Goal: Find contact information: Find contact information

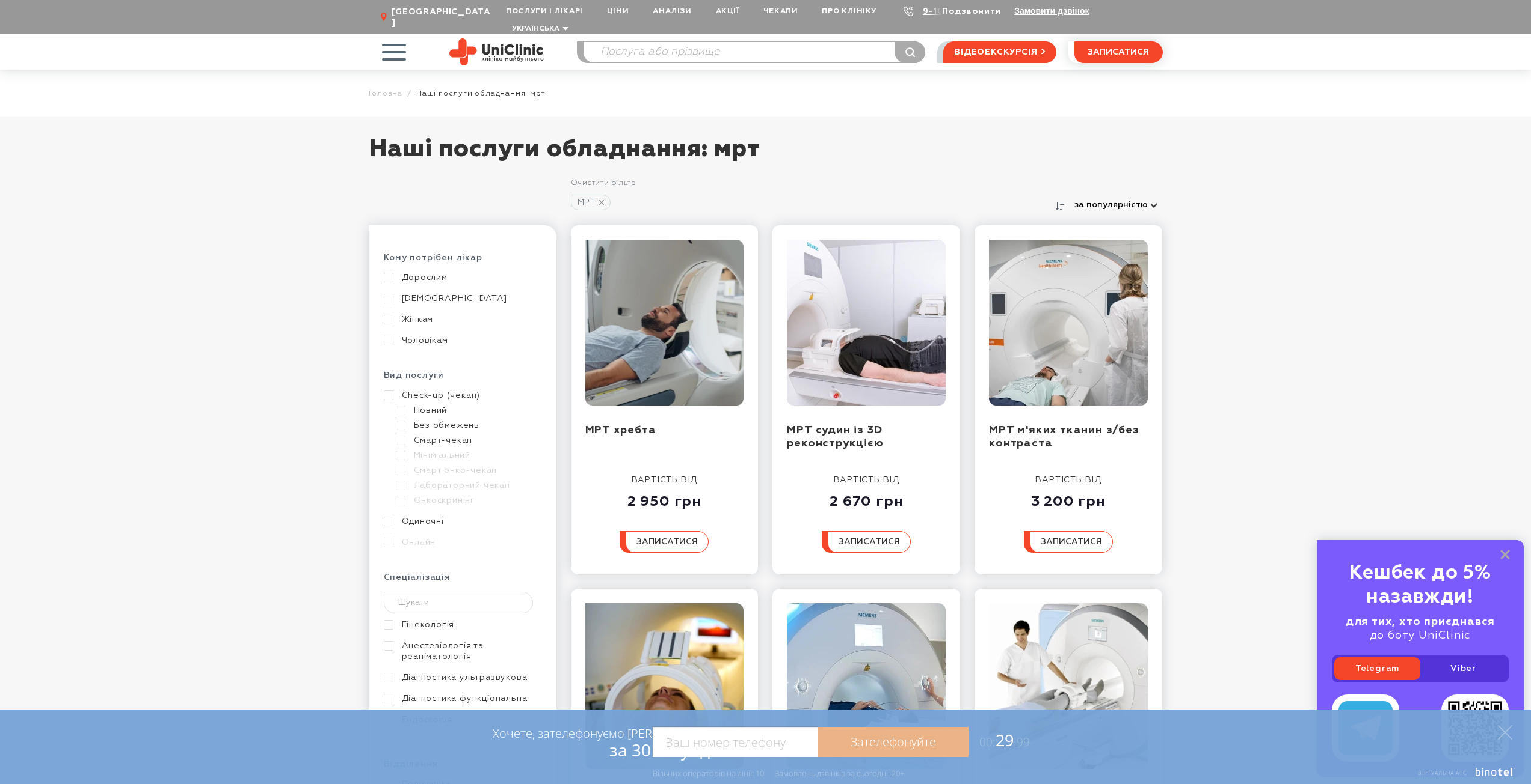
click at [957, 11] on link "Подзвонити" at bounding box center [971, 11] width 59 height 8
click at [935, 10] on link "9-103" at bounding box center [935, 11] width 26 height 8
click at [667, 494] on div "2 950 грн" at bounding box center [664, 497] width 89 height 25
click at [681, 538] on span "записатися" at bounding box center [667, 542] width 61 height 8
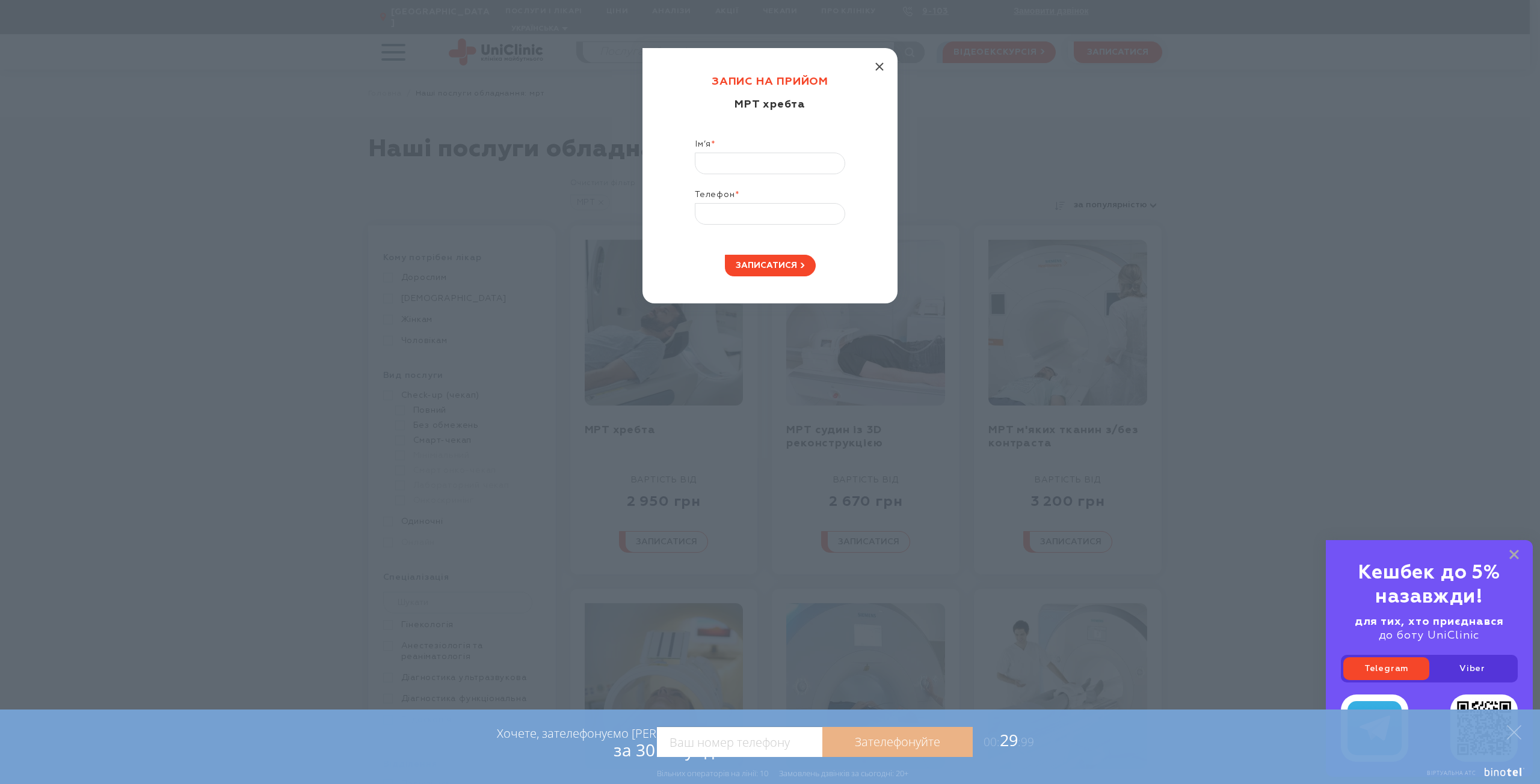
click at [882, 66] on icon "button" at bounding box center [879, 67] width 8 height 8
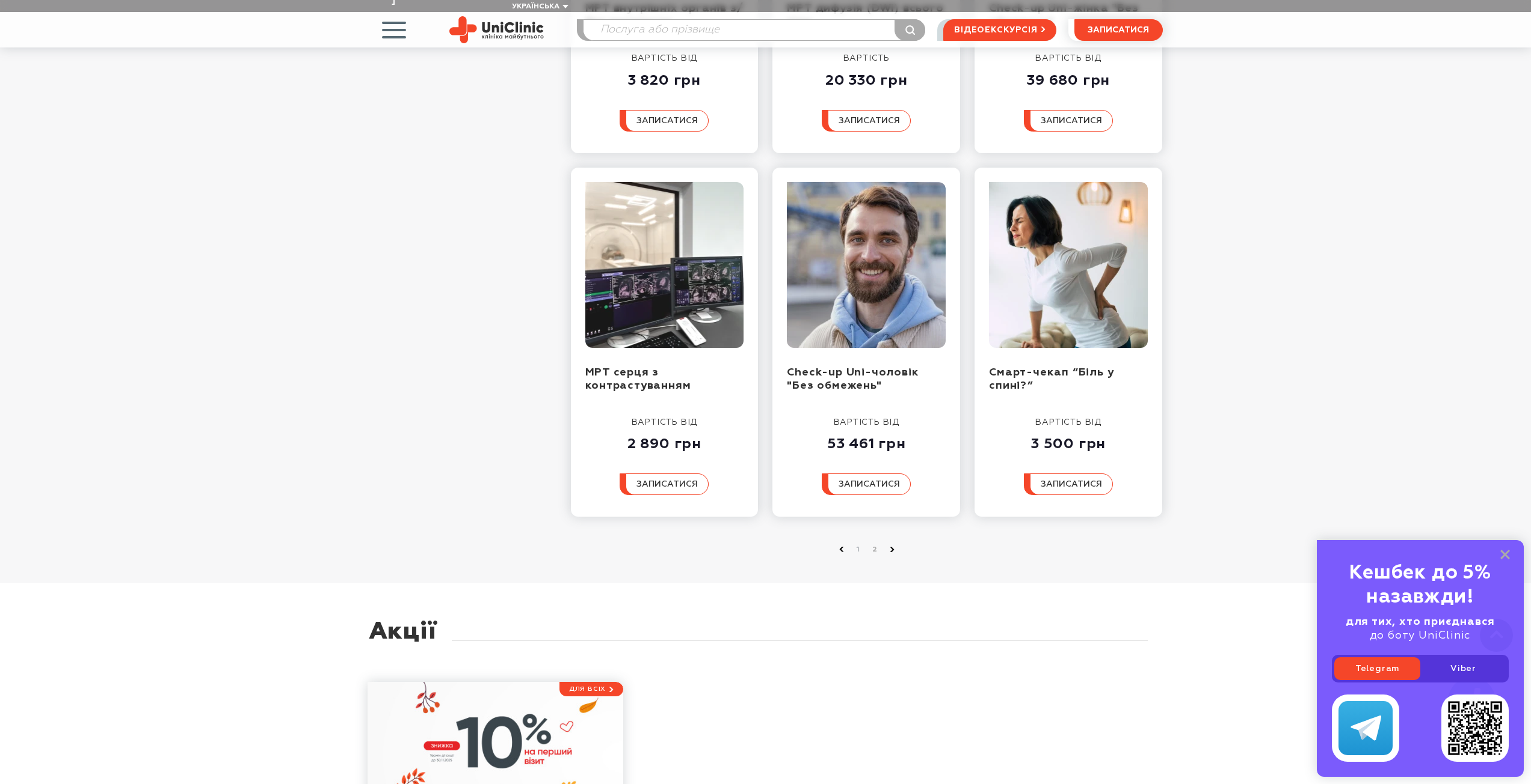
scroll to position [1645, 0]
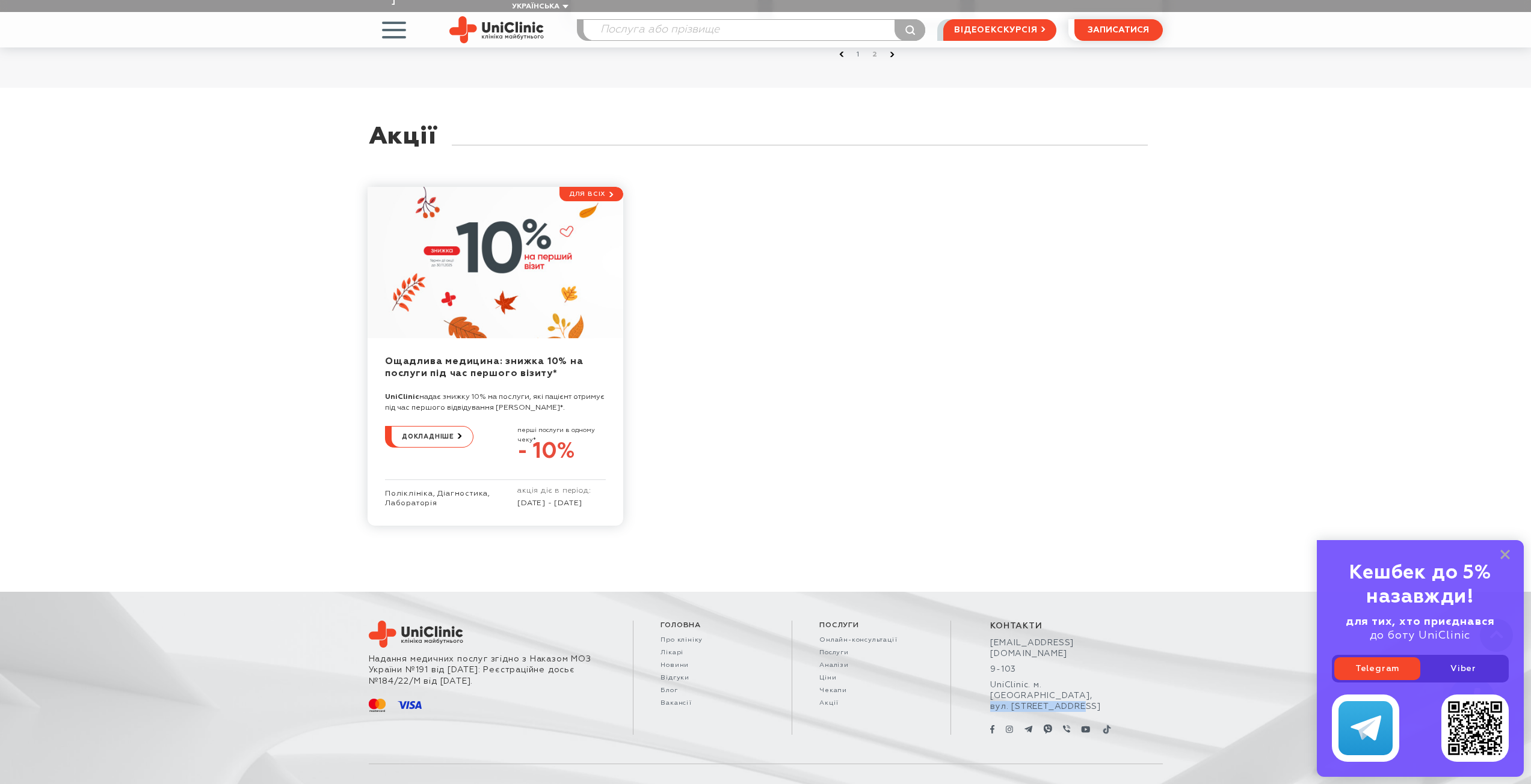
drag, startPoint x: 1087, startPoint y: 679, endPoint x: 991, endPoint y: 678, distance: 96.0
click at [991, 680] on div "UniClinic. м. [GEOGRAPHIC_DATA], вул. [STREET_ADDRESS]" at bounding box center [1056, 696] width 133 height 33
copy div "вул. [STREET_ADDRESS]"
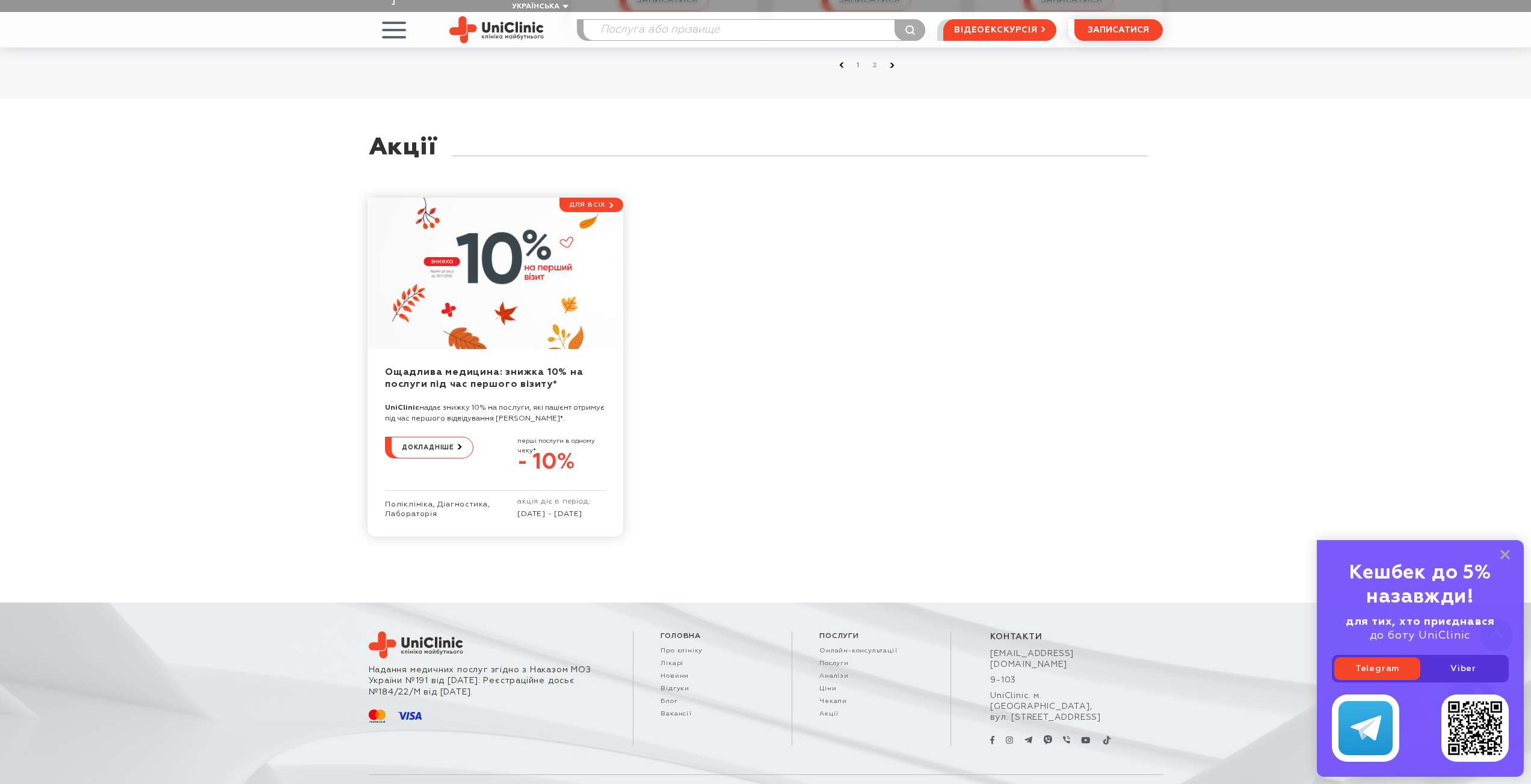
drag, startPoint x: 1112, startPoint y: 524, endPoint x: 1134, endPoint y: 420, distance: 106.3
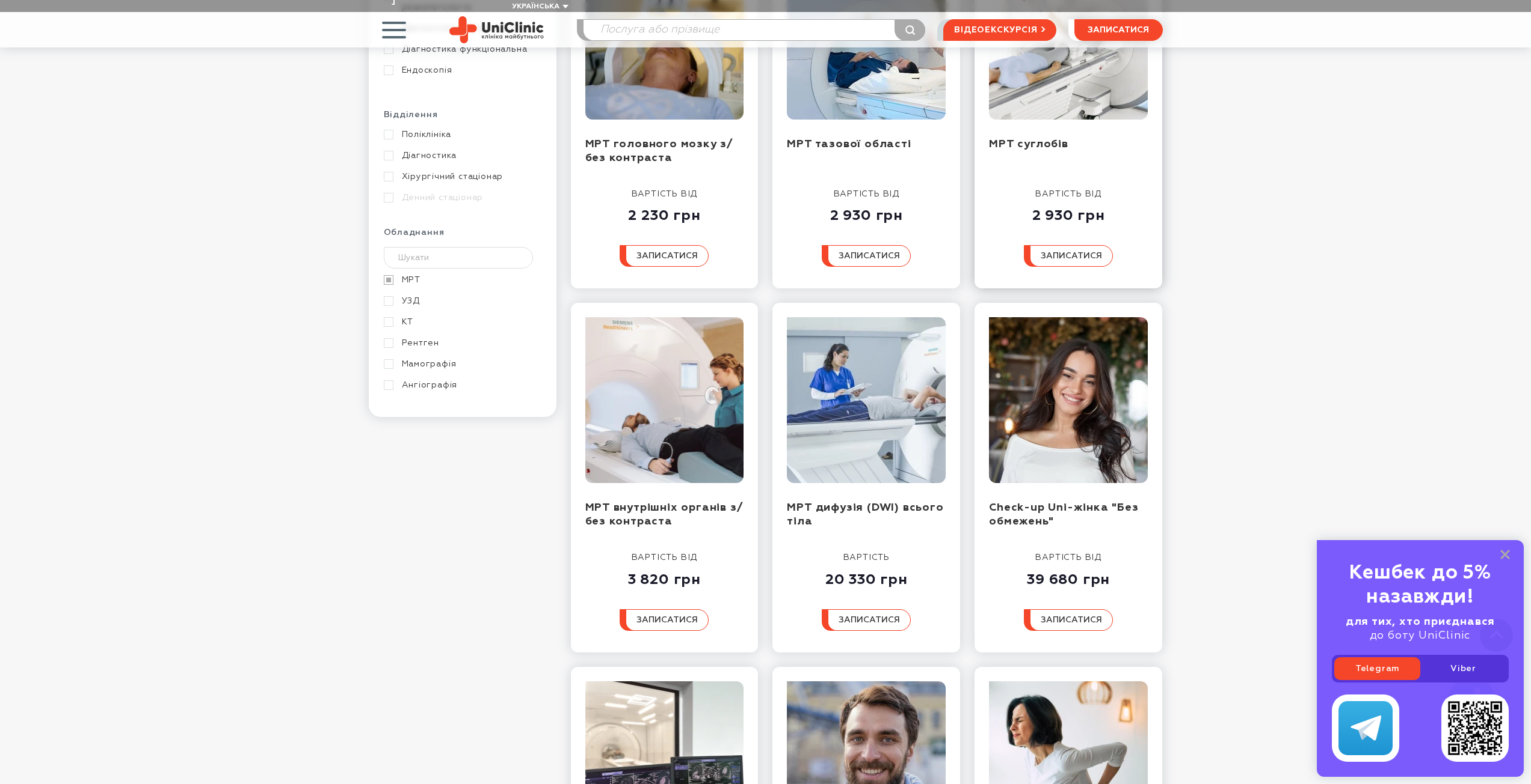
scroll to position [0, 0]
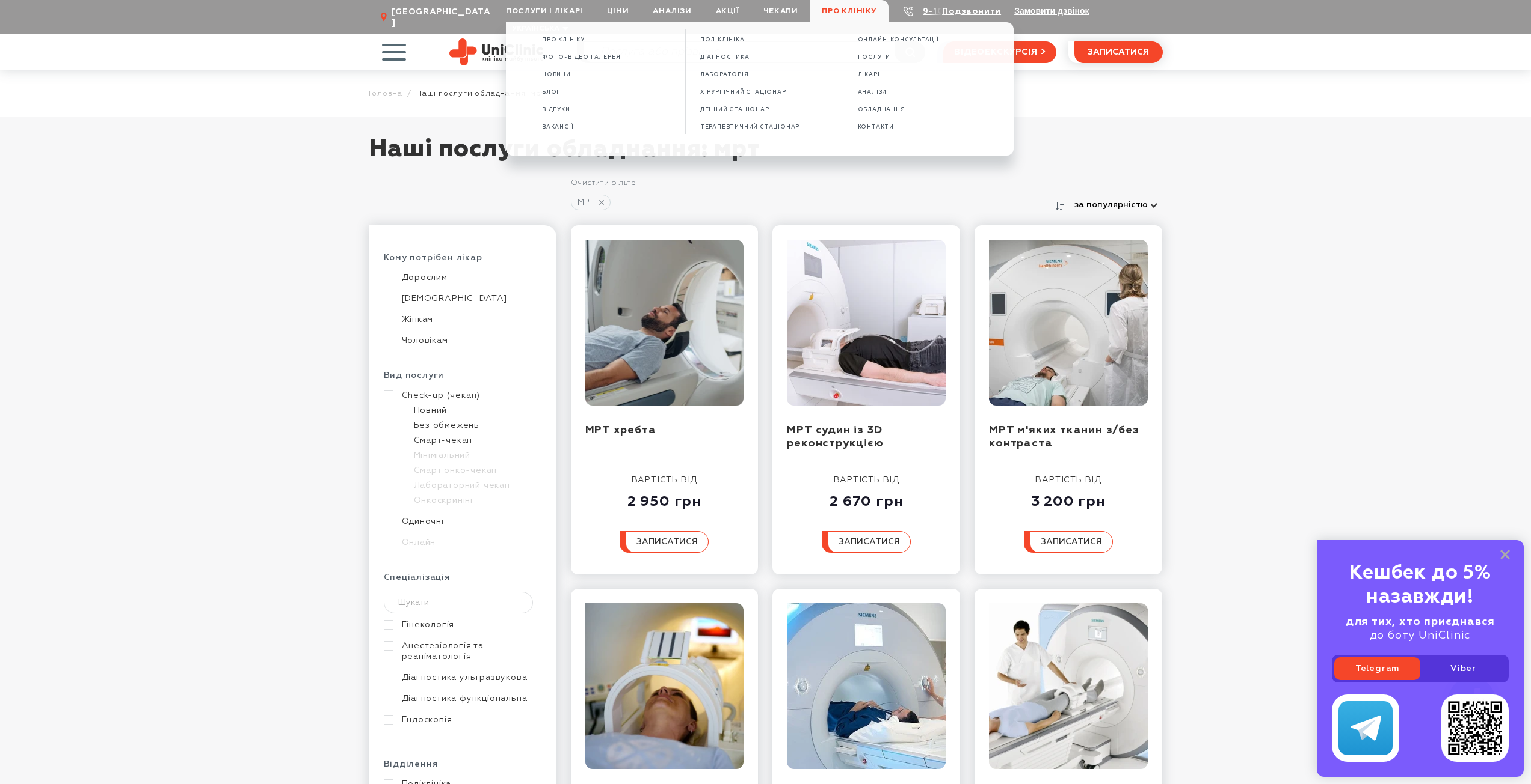
click at [833, 15] on span "Про клініку" at bounding box center [848, 11] width 79 height 22
click at [869, 124] on span "КОНТАКТИ" at bounding box center [875, 127] width 36 height 7
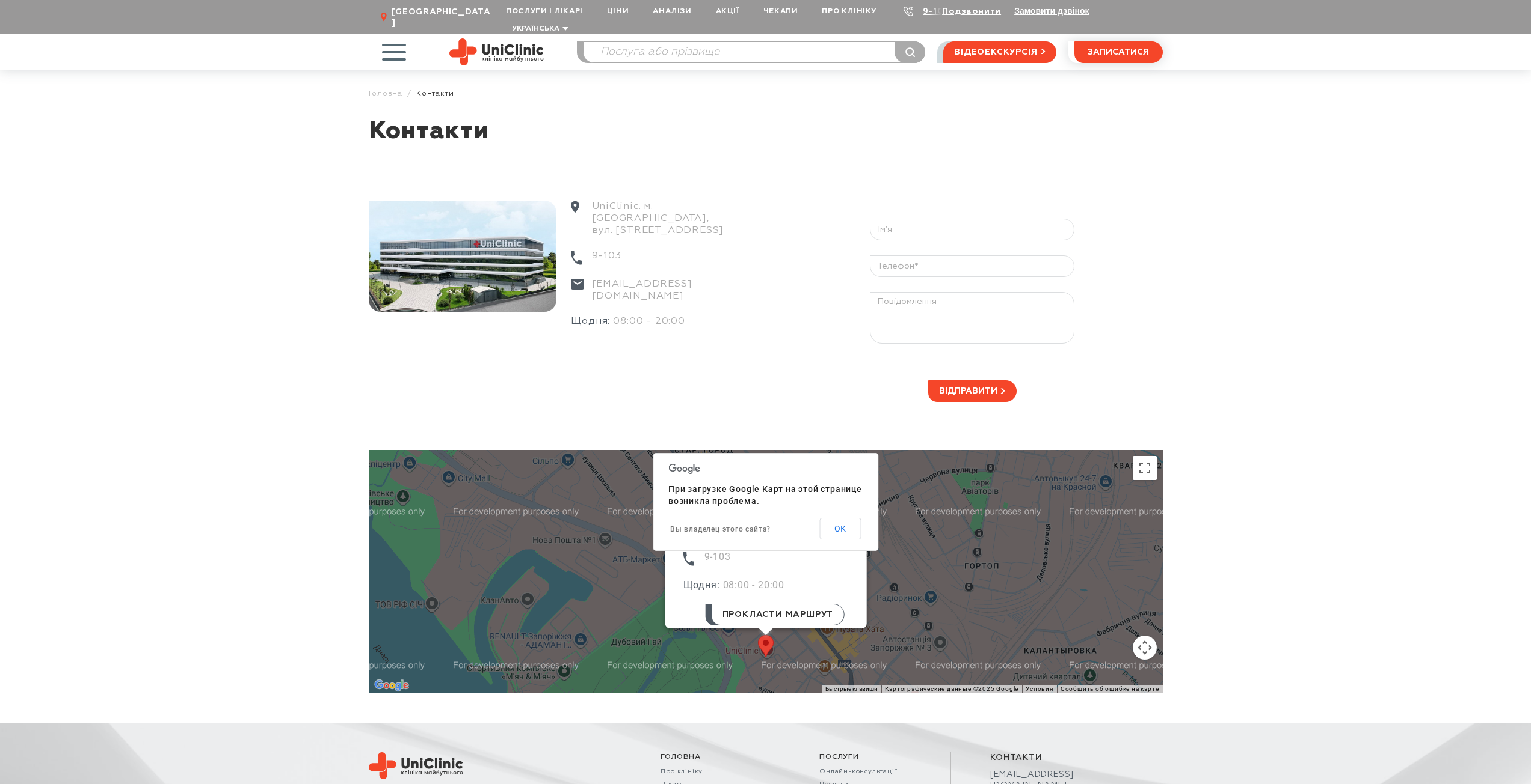
drag, startPoint x: 686, startPoint y: 286, endPoint x: 616, endPoint y: 285, distance: 70.0
click at [616, 316] on div "Щодня: 08:00 - 20:00" at bounding box center [660, 328] width 179 height 25
copy div "08:00 - 20:00"
